Goal: Task Accomplishment & Management: Use online tool/utility

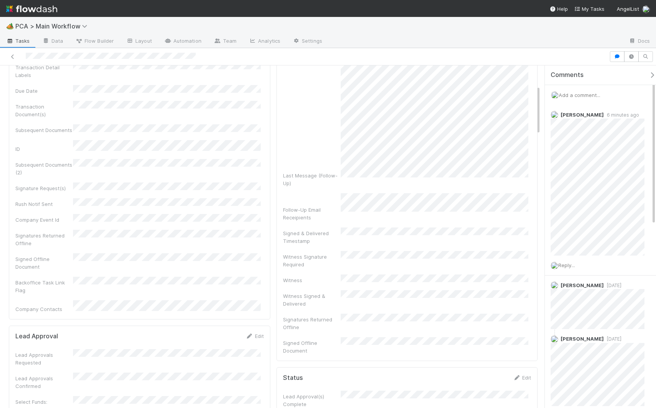
scroll to position [147, 0]
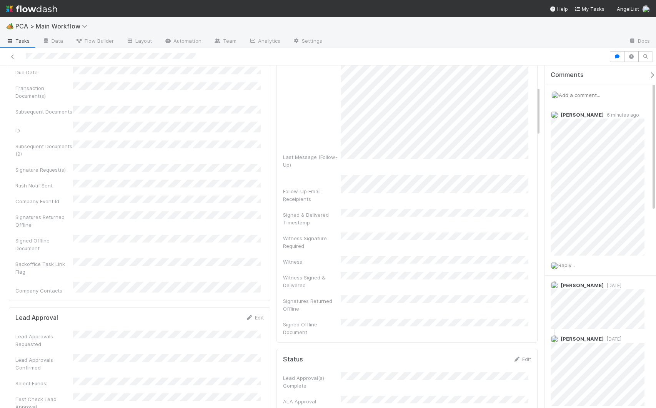
drag, startPoint x: 538, startPoint y: 82, endPoint x: 540, endPoint y: 103, distance: 21.2
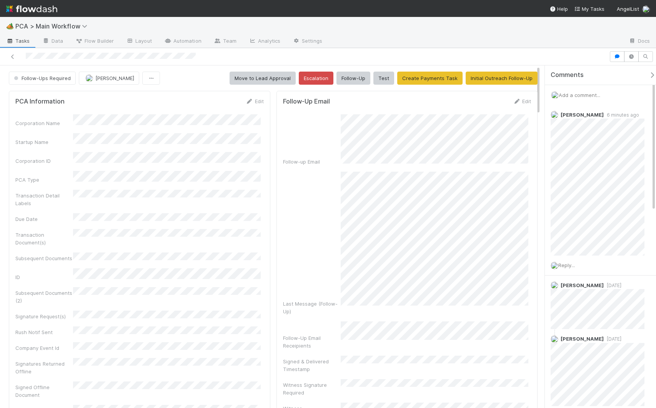
drag, startPoint x: 539, startPoint y: 105, endPoint x: 538, endPoint y: 97, distance: 8.2
drag, startPoint x: 537, startPoint y: 100, endPoint x: 538, endPoint y: 88, distance: 11.9
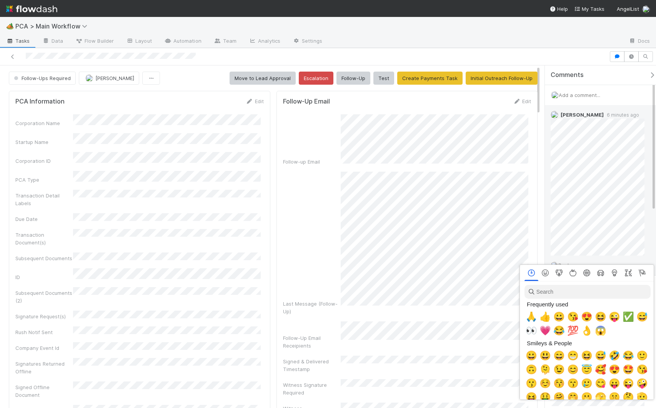
scroll to position [0, 3]
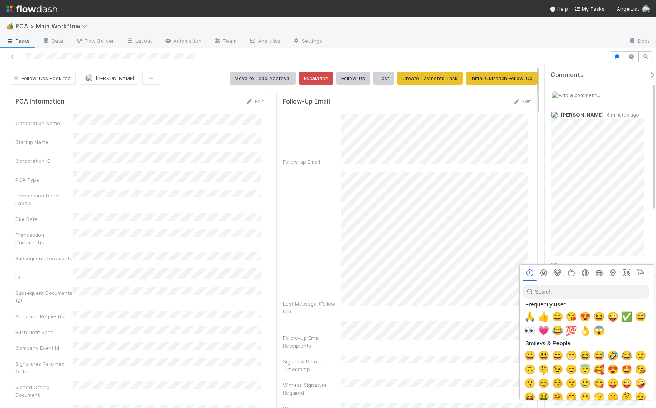
click at [587, 217] on div at bounding box center [328, 204] width 656 height 408
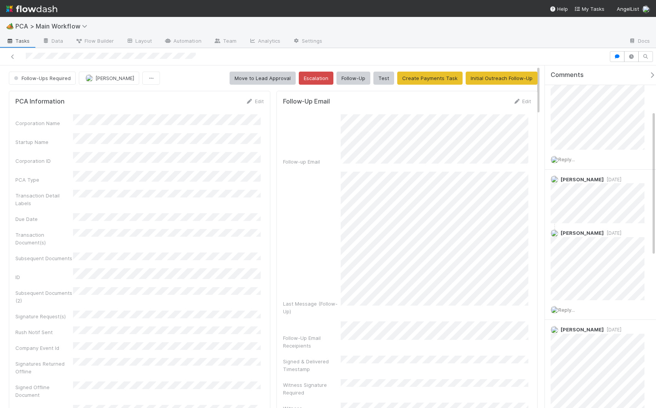
scroll to position [112, 0]
drag, startPoint x: 654, startPoint y: 128, endPoint x: 658, endPoint y: 168, distance: 40.6
click at [656, 168] on html "🏕️ PCA > Main Workflow Tasks Data Flow Builder Layout Automation Team Analytics…" at bounding box center [328, 204] width 656 height 408
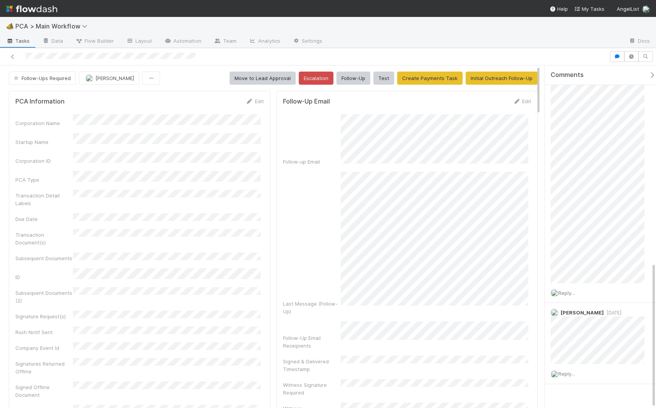
scroll to position [464, 0]
click at [510, 321] on div "Follow-Ups Required [PERSON_NAME] Move to Lead Approval Escalation Follow-Up Te…" at bounding box center [328, 236] width 656 height 342
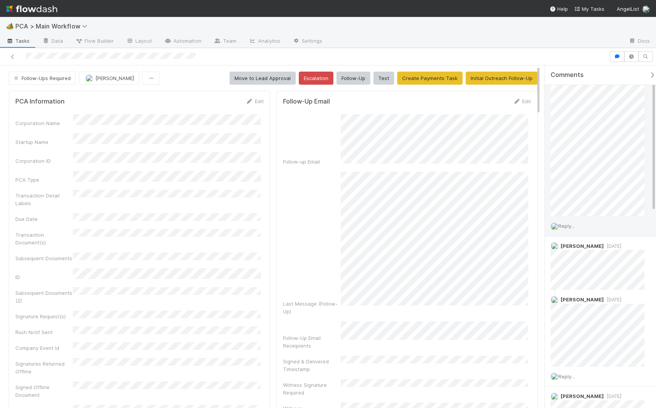
scroll to position [0, 0]
